Goal: Communication & Community: Participate in discussion

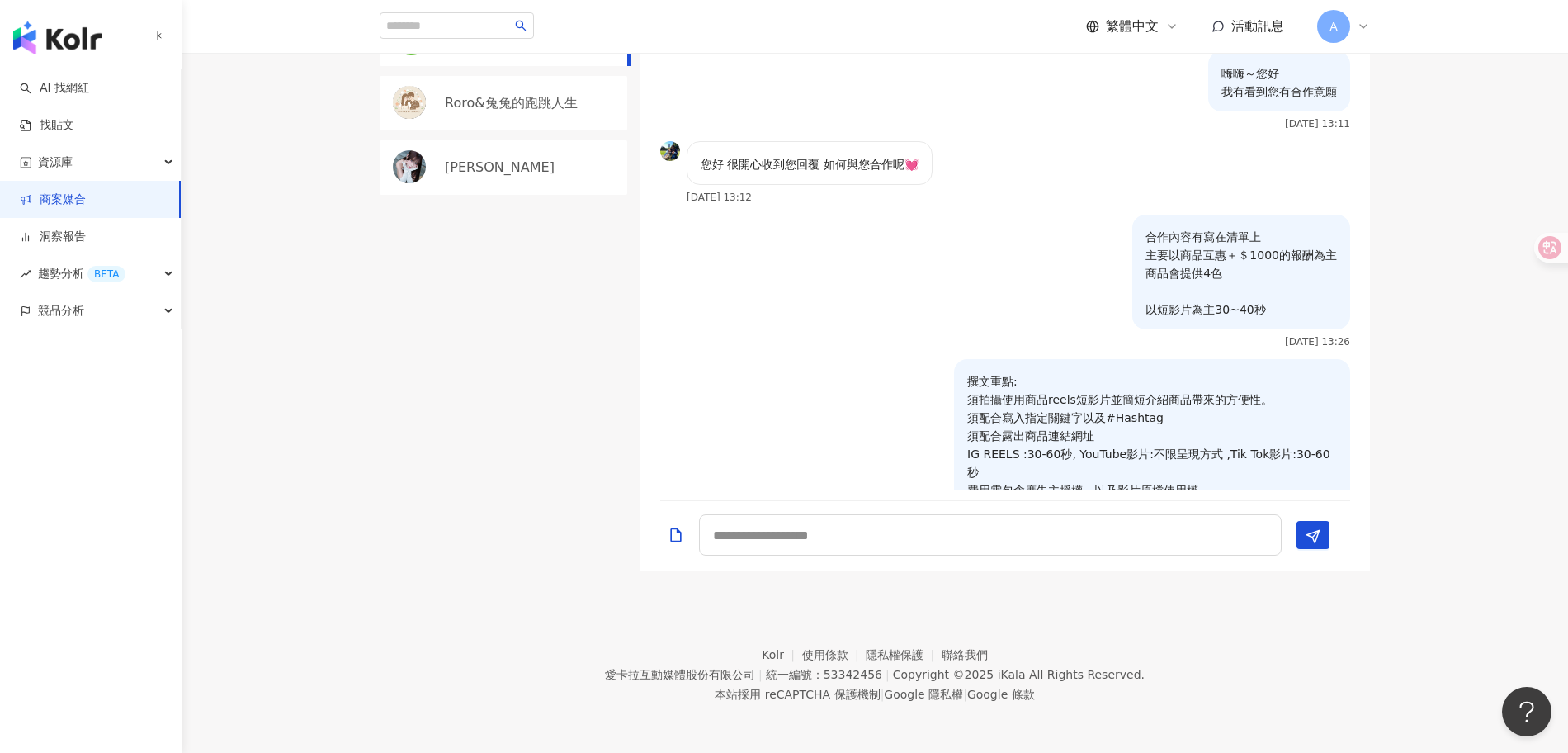
scroll to position [448, 0]
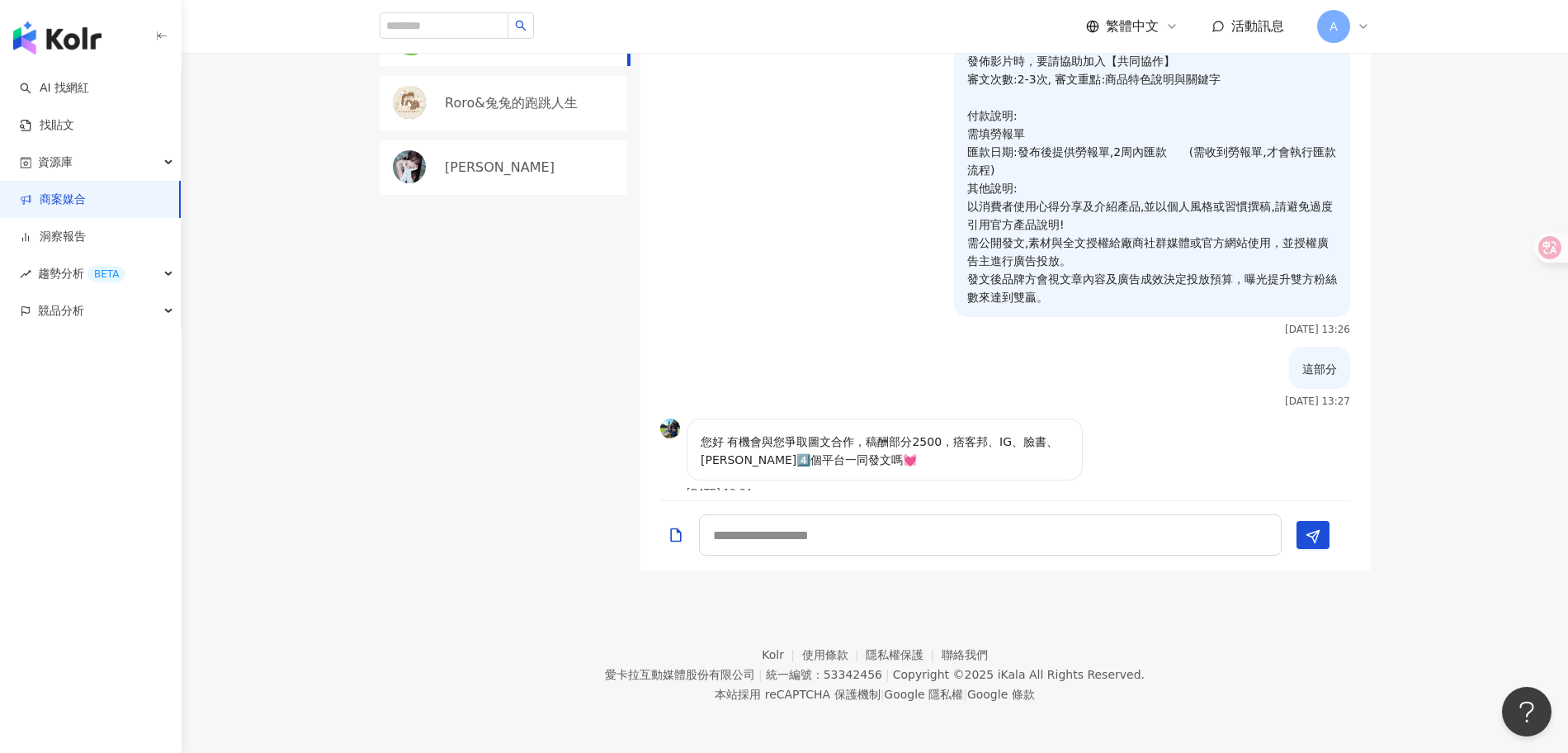
click at [789, 433] on p "您好 有機會與您爭取圖文合作，稿酬部分2500，痞客邦、IG、臉書、[PERSON_NAME]4️⃣個平台一同發文嗎💓" at bounding box center [885, 451] width 368 height 37
click at [845, 509] on div at bounding box center [1006, 536] width 730 height 69
click at [891, 521] on textarea at bounding box center [990, 535] width 583 height 41
type textarea "*"
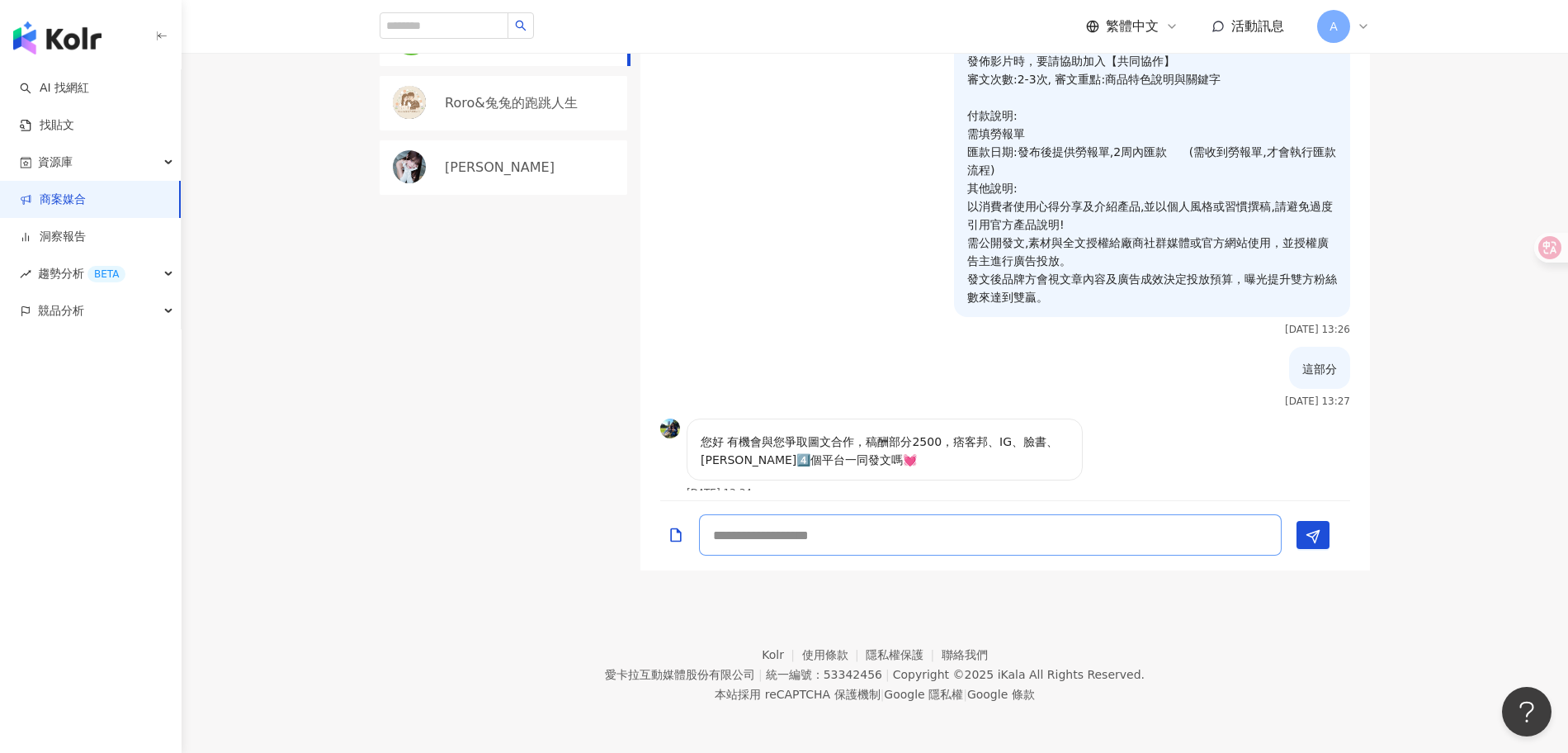
type textarea "*"
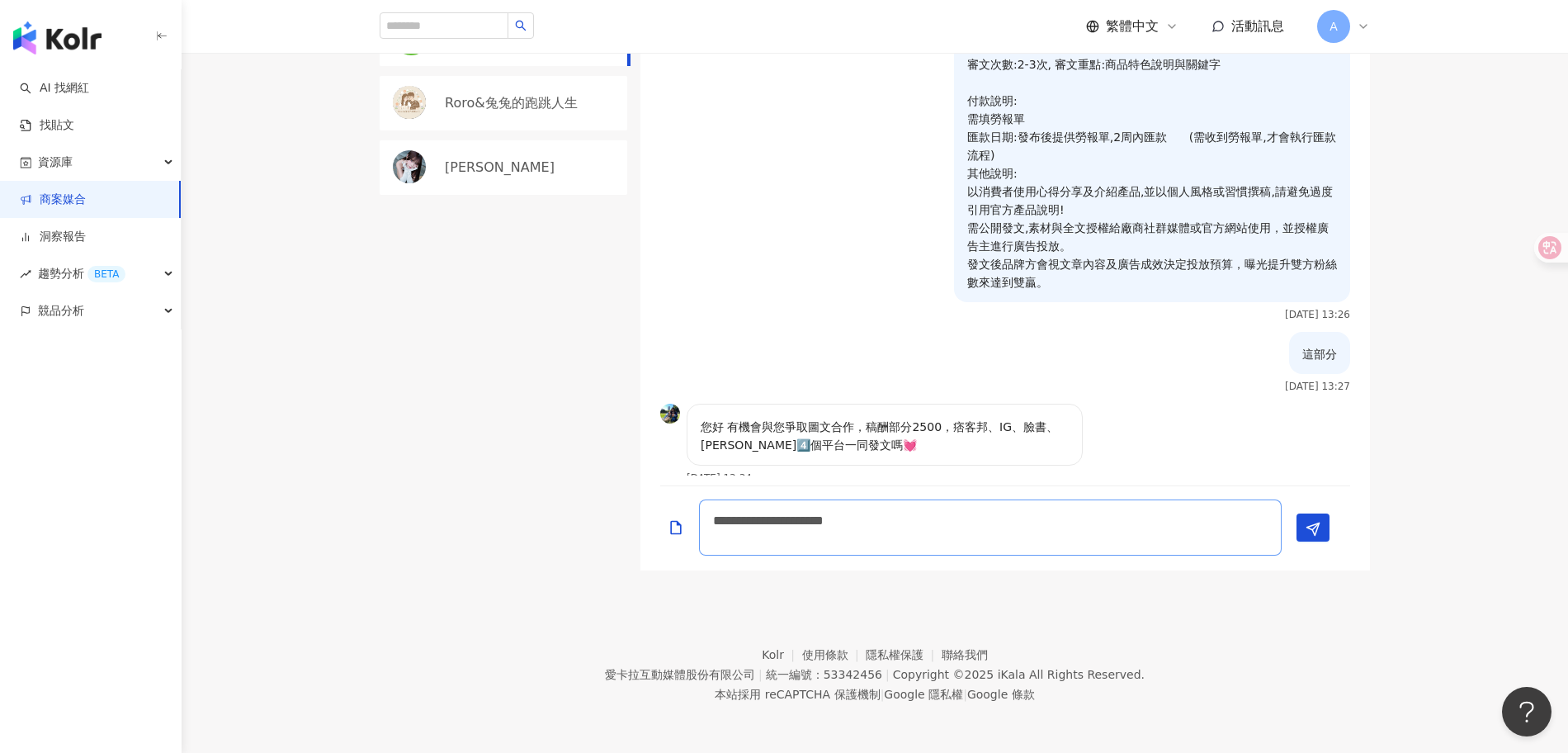
scroll to position [0, 0]
click at [962, 521] on textarea "**********" at bounding box center [990, 528] width 583 height 56
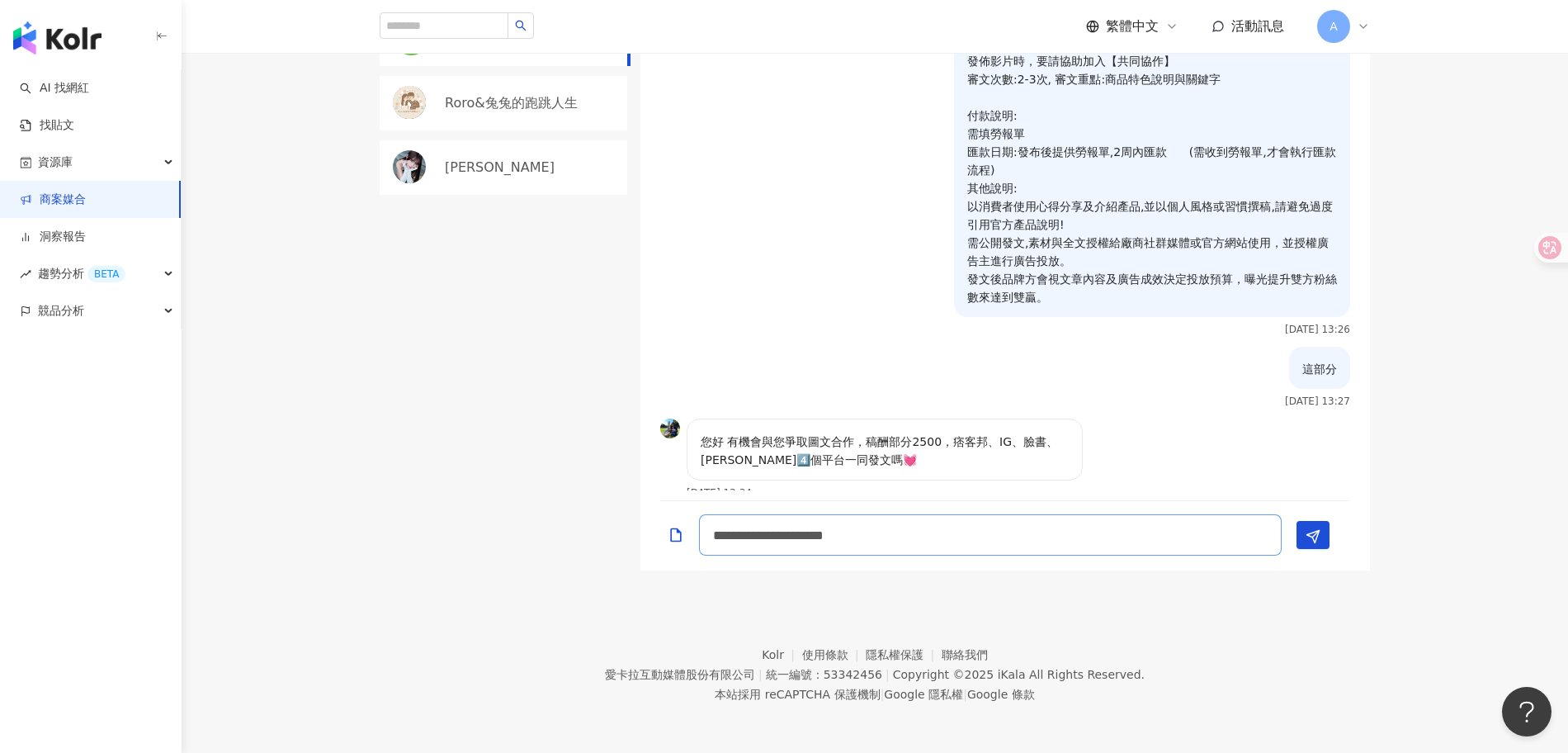
type textarea "**********"
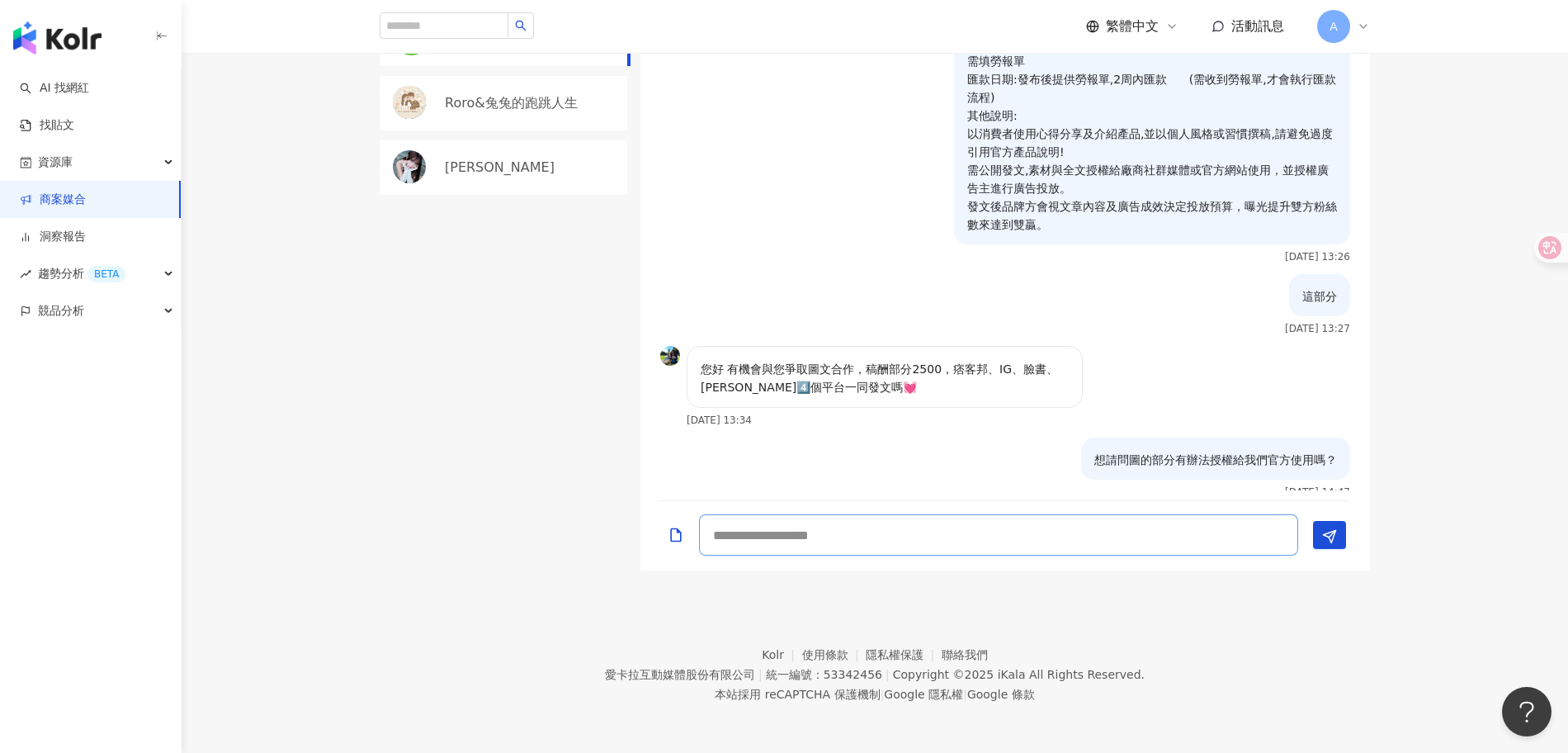
type textarea "*"
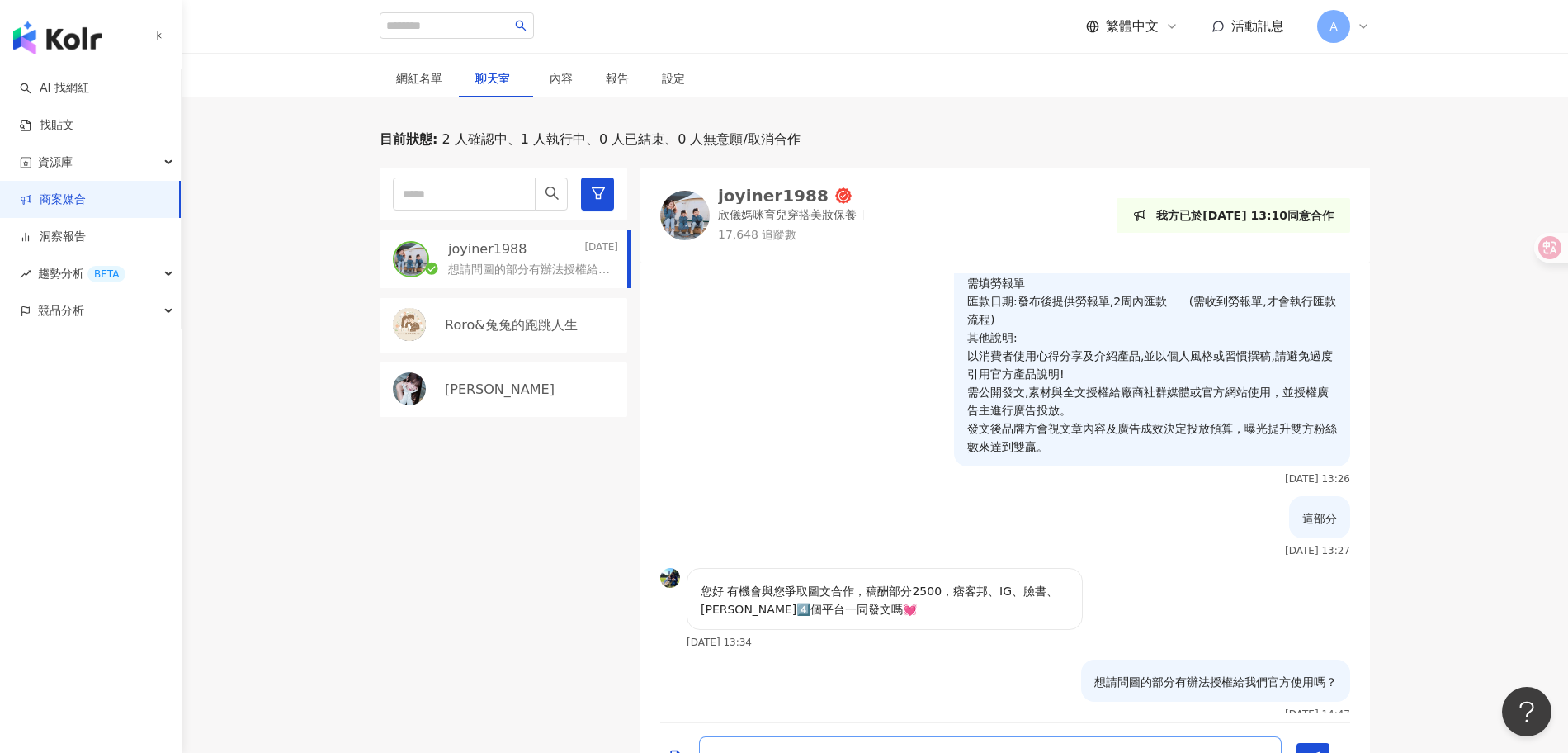
scroll to position [0, 0]
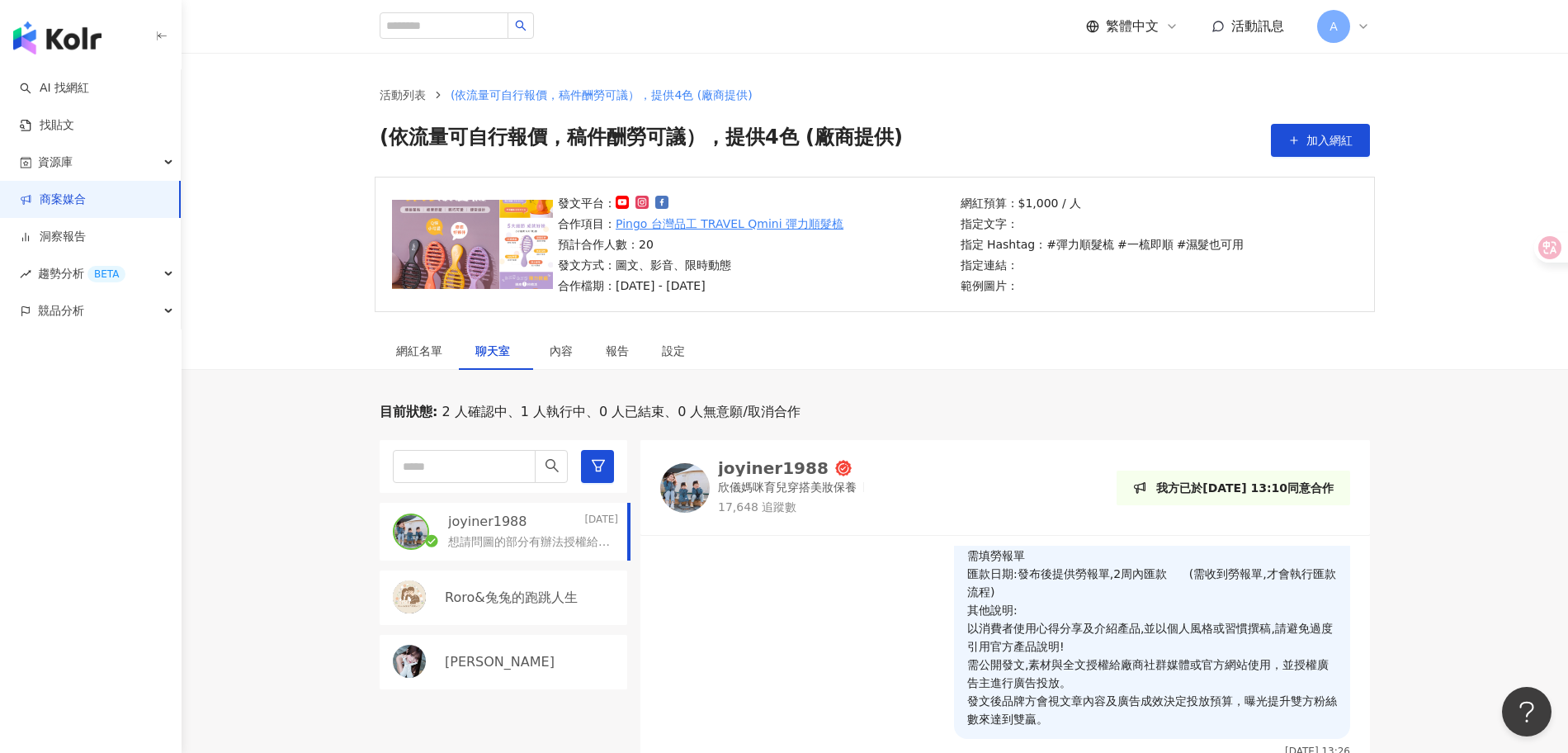
click at [490, 355] on span "聊天室" at bounding box center [496, 351] width 41 height 11
click at [431, 354] on div "網紅名單" at bounding box center [419, 350] width 46 height 18
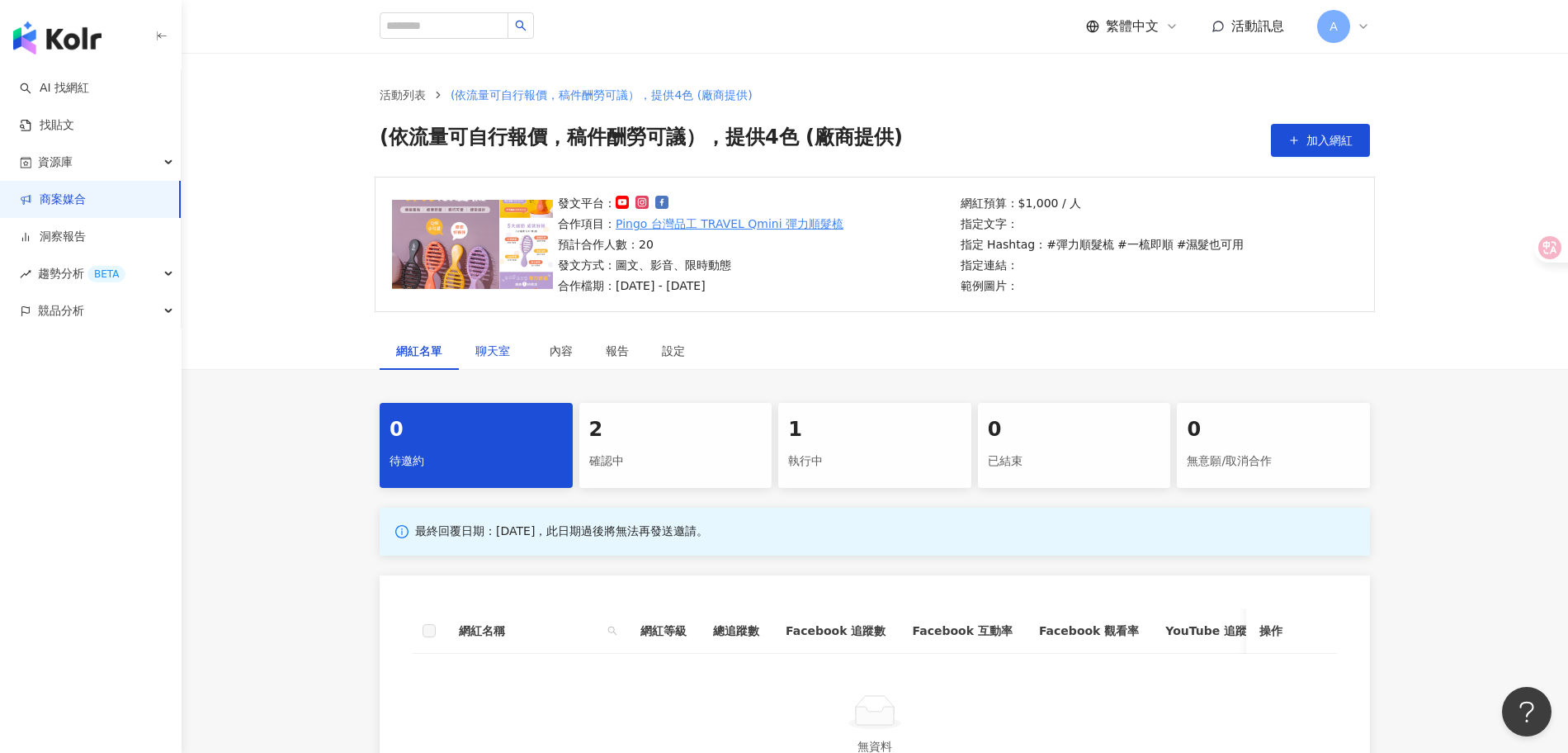
click at [493, 350] on span "聊天室" at bounding box center [496, 351] width 41 height 11
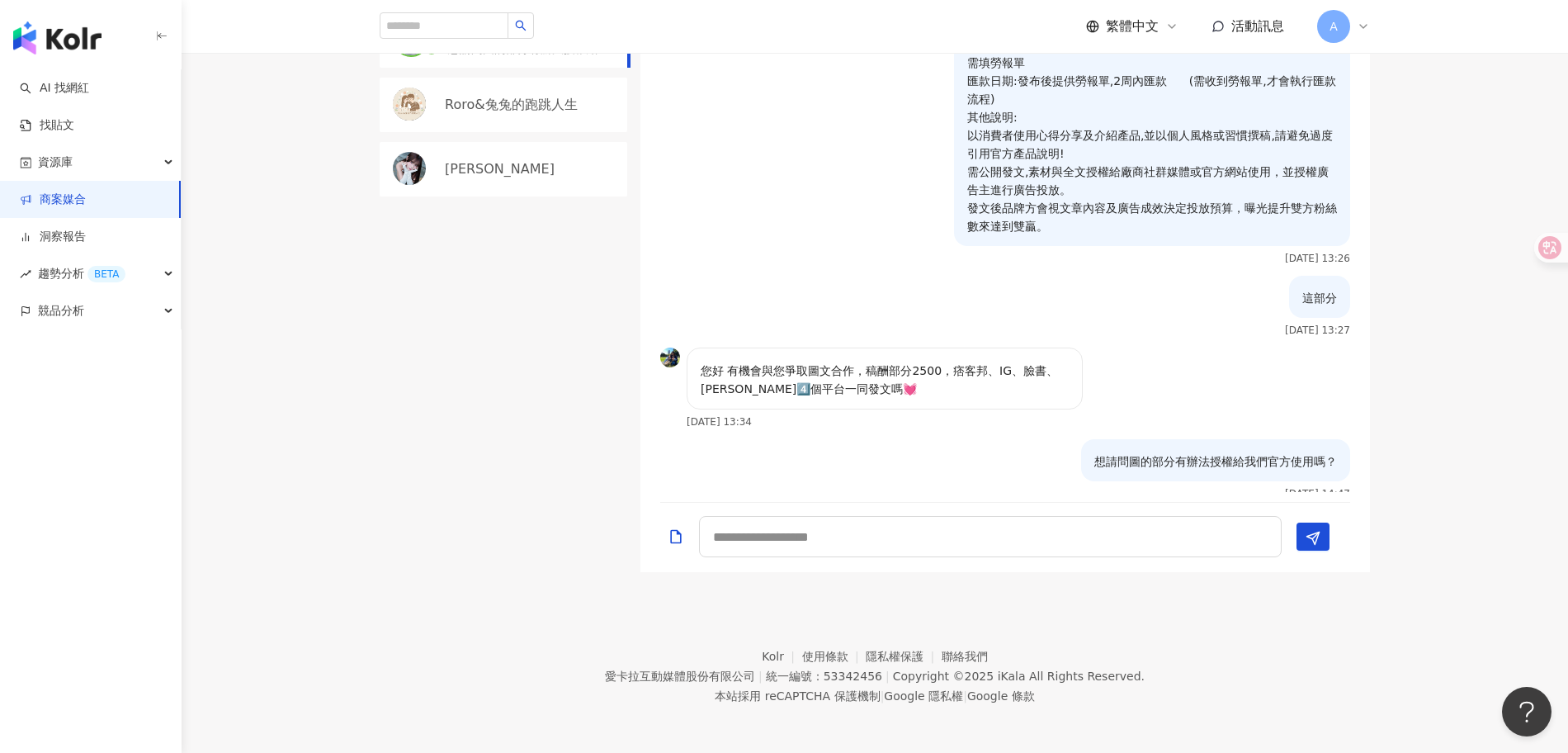
scroll to position [495, 0]
click at [73, 45] on img "button" at bounding box center [57, 38] width 88 height 33
